Goal: Task Accomplishment & Management: Manage account settings

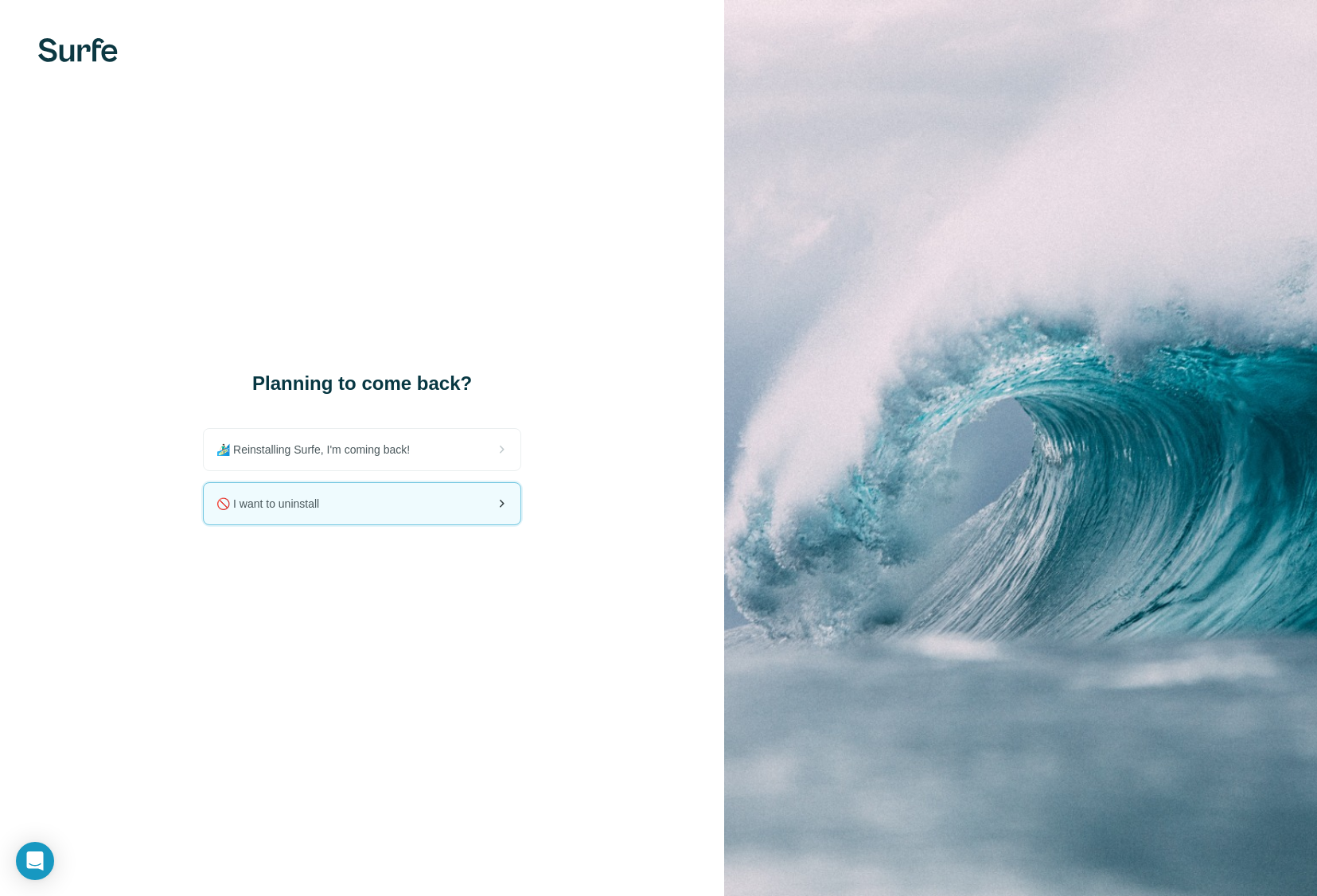
click at [382, 510] on div "🚫 I want to uninstall" at bounding box center [362, 504] width 317 height 42
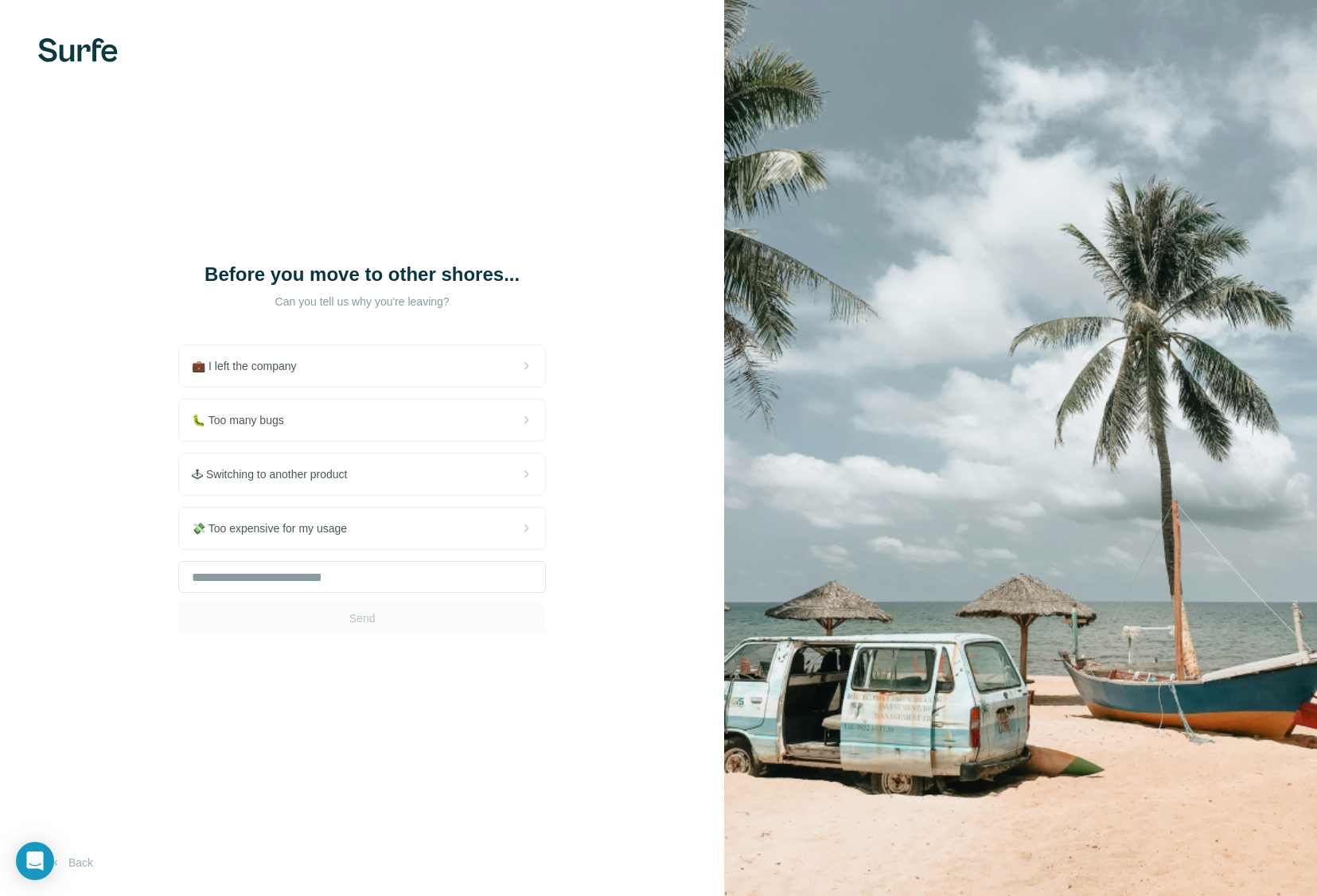
click at [360, 482] on span "🕹 Switching to another product" at bounding box center [276, 474] width 168 height 16
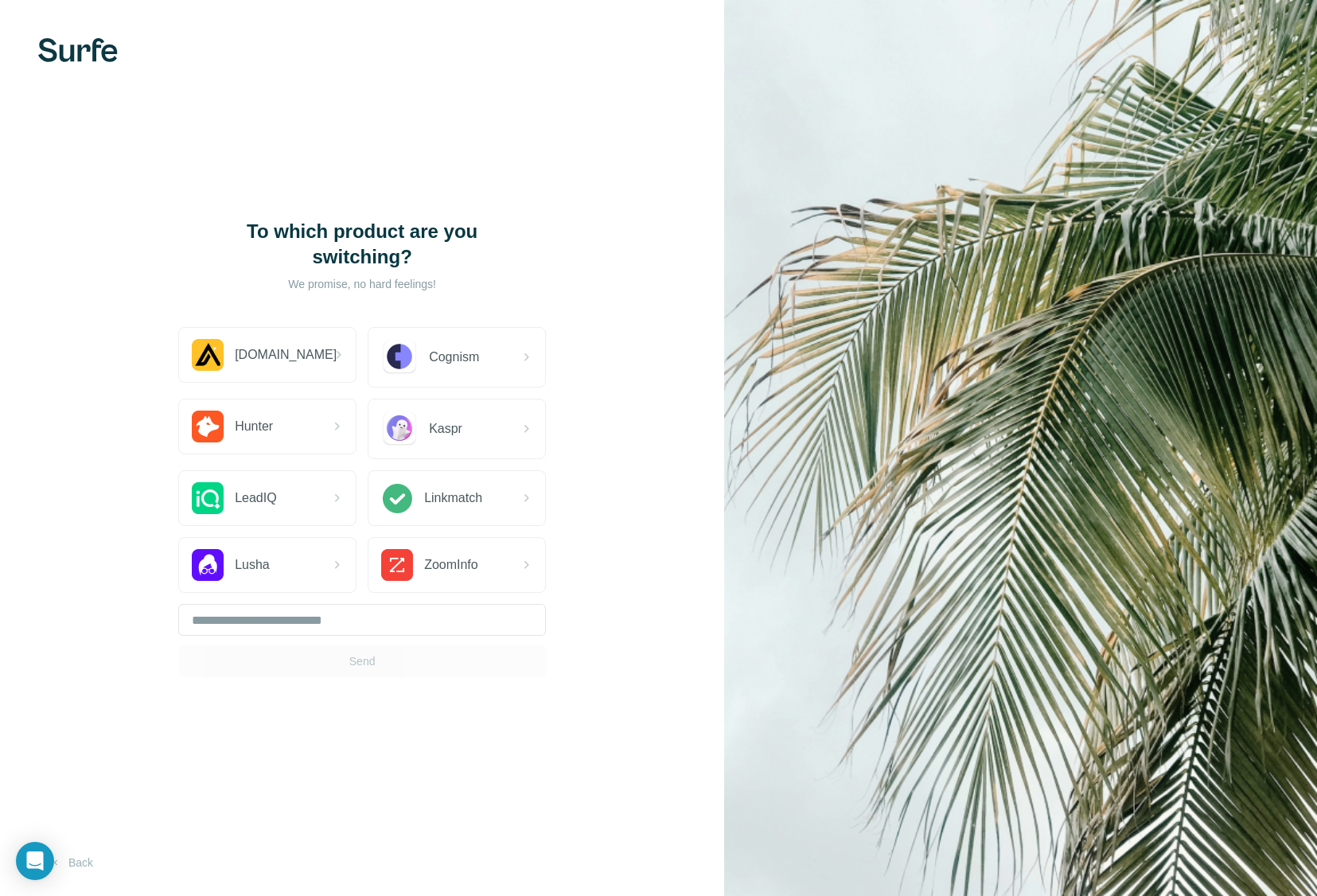
click at [244, 353] on span "[DOMAIN_NAME]" at bounding box center [286, 355] width 102 height 19
